Goal: Transaction & Acquisition: Purchase product/service

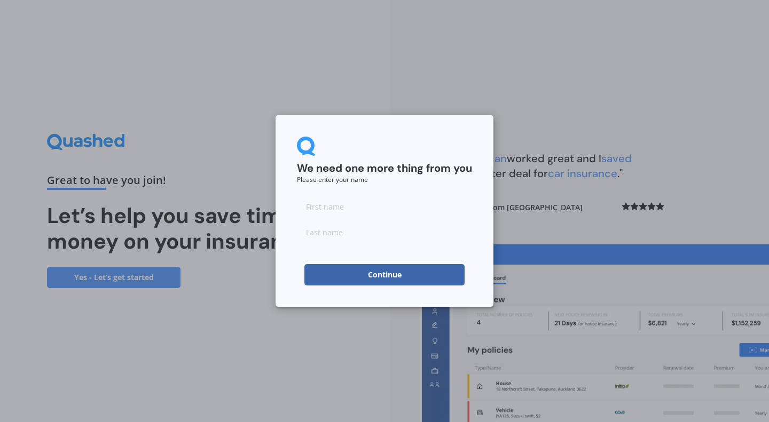
click at [323, 213] on input at bounding box center [384, 206] width 175 height 21
type input "[PERSON_NAME]"
click at [317, 232] on input at bounding box center [384, 232] width 175 height 21
type input "[PERSON_NAME]"
click at [320, 273] on button "Continue" at bounding box center [384, 274] width 160 height 21
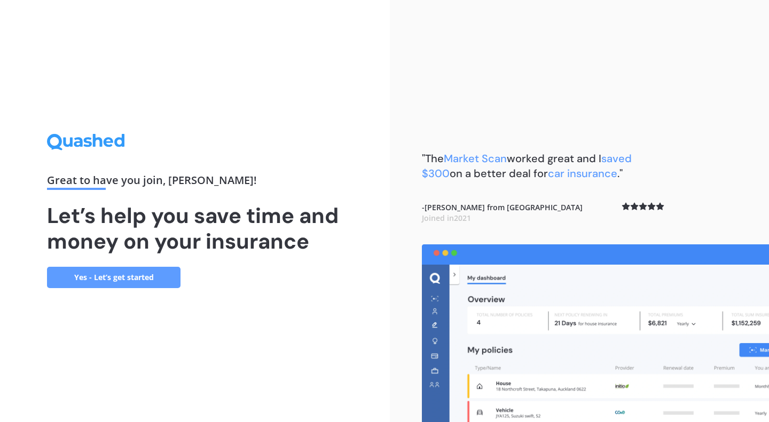
click at [115, 276] on link "Yes - Let’s get started" at bounding box center [114, 277] width 134 height 21
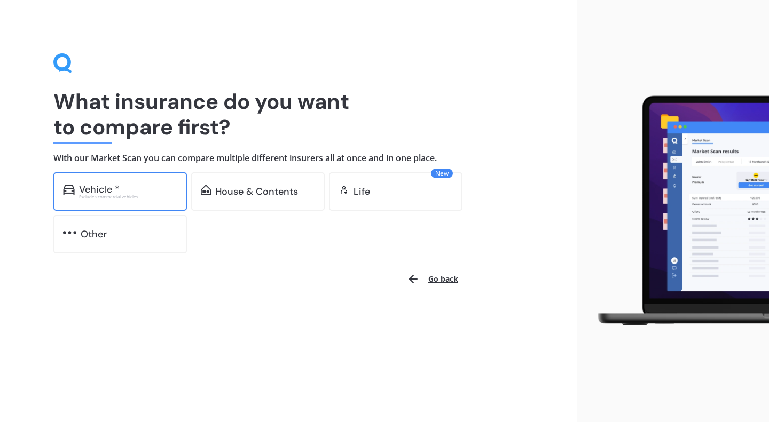
click at [120, 200] on div "Vehicle * Excludes commercial vehicles" at bounding box center [120, 191] width 134 height 38
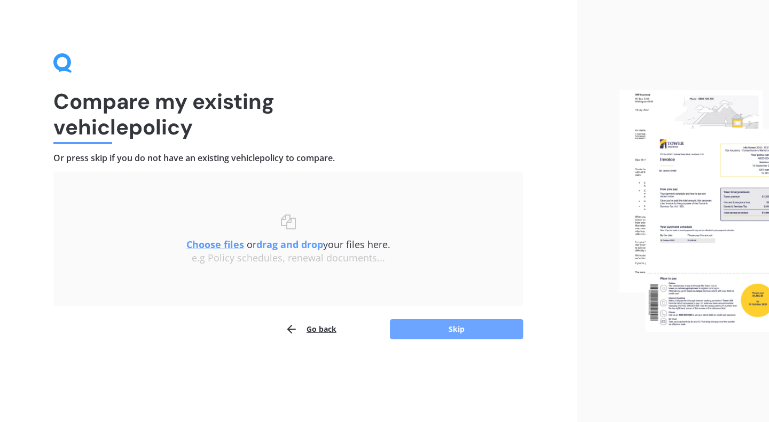
click at [441, 334] on button "Skip" at bounding box center [457, 329] width 134 height 20
